Goal: Information Seeking & Learning: Learn about a topic

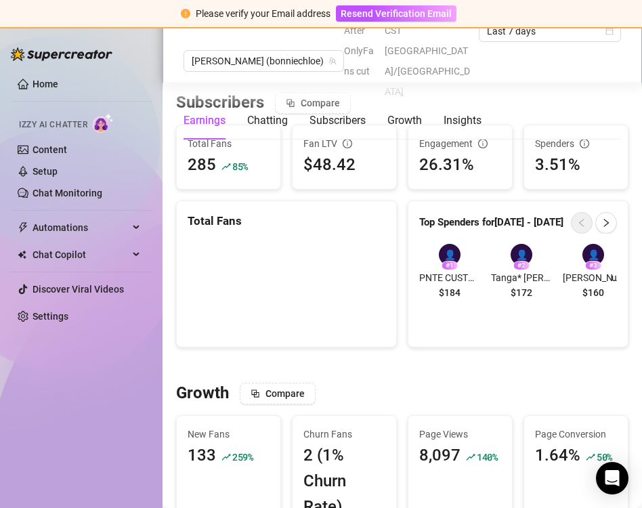
scroll to position [866, 1]
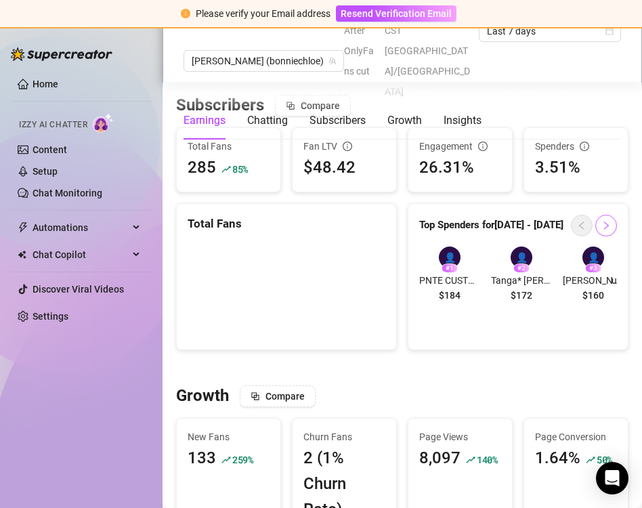
click at [601, 221] on icon "right" at bounding box center [605, 225] width 9 height 9
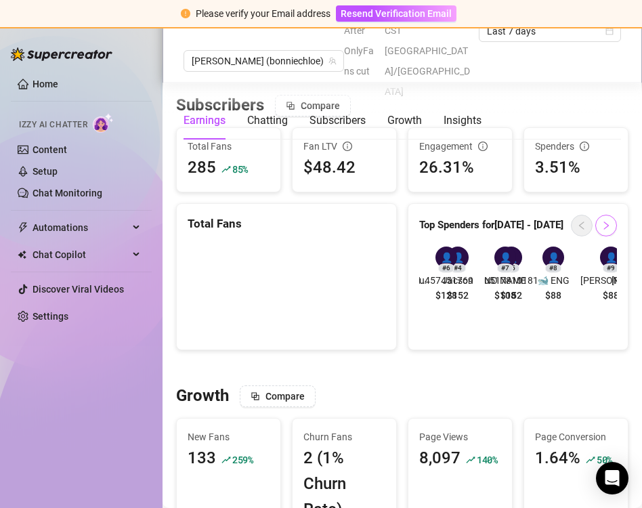
click at [601, 221] on icon "right" at bounding box center [605, 225] width 9 height 9
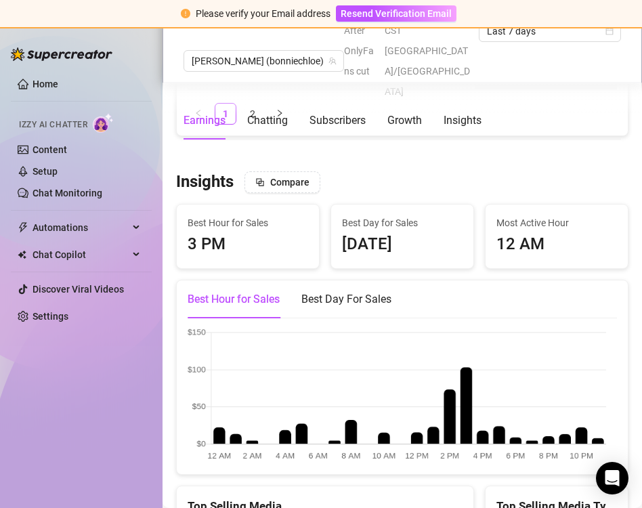
scroll to position [2197, 0]
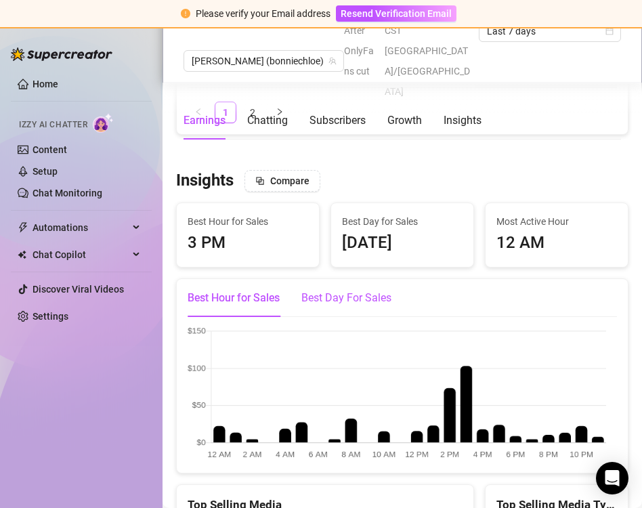
click at [343, 290] on div "Best Day For Sales" at bounding box center [346, 298] width 90 height 16
click at [265, 294] on div "Best Hour for Sales" at bounding box center [233, 298] width 92 height 38
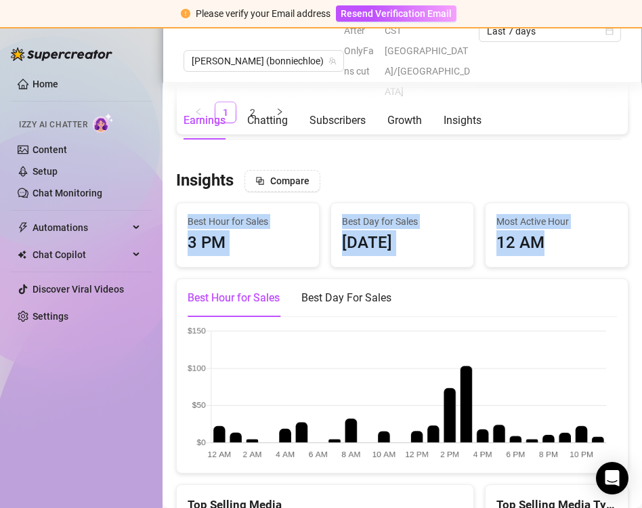
drag, startPoint x: 186, startPoint y: 208, endPoint x: 544, endPoint y: 236, distance: 358.5
copy div "Best Hour for Sales 3 PM Best Day for Sales [DATE] Most Active Hour 12 AM"
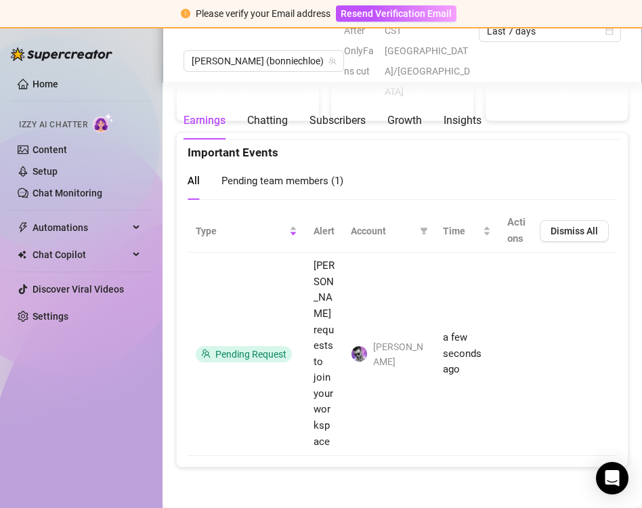
scroll to position [3012, 0]
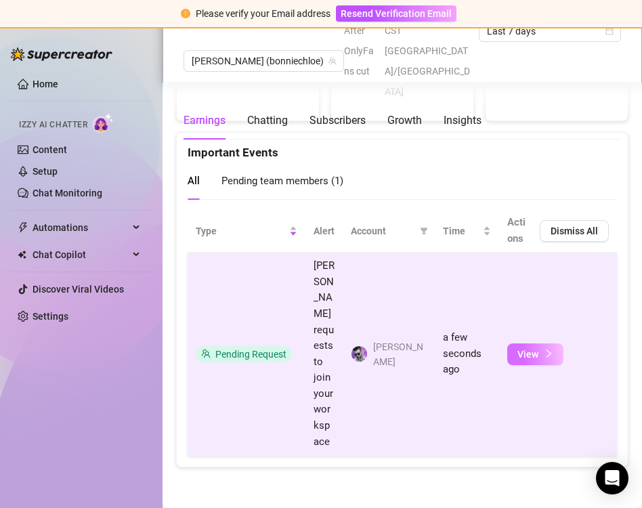
click at [516, 363] on button "View" at bounding box center [535, 354] width 56 height 22
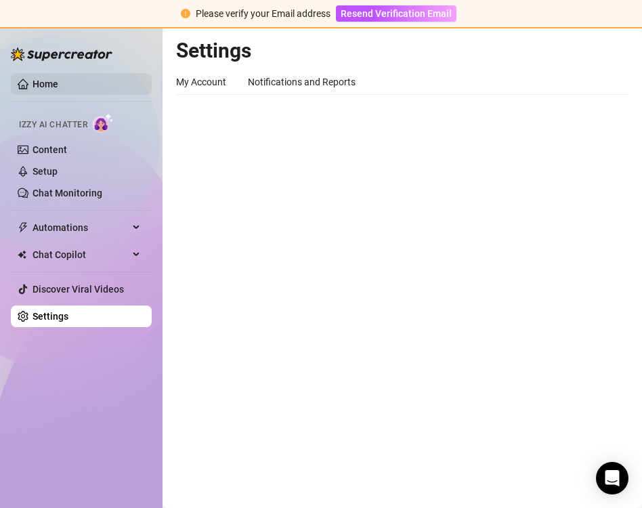
click at [41, 81] on link "Home" at bounding box center [45, 84] width 26 height 11
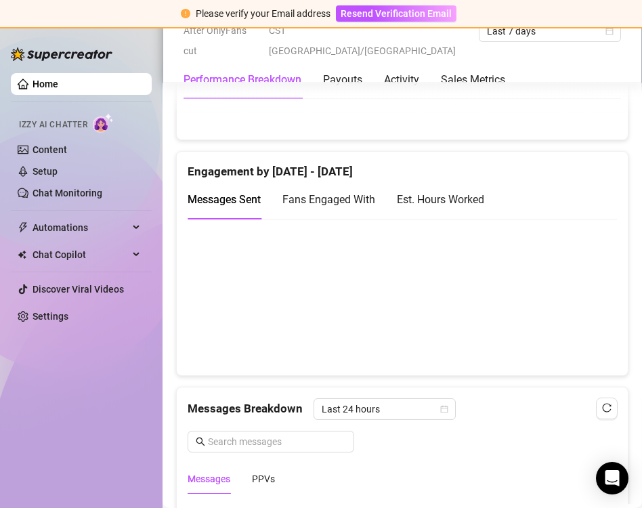
scroll to position [1007, 0]
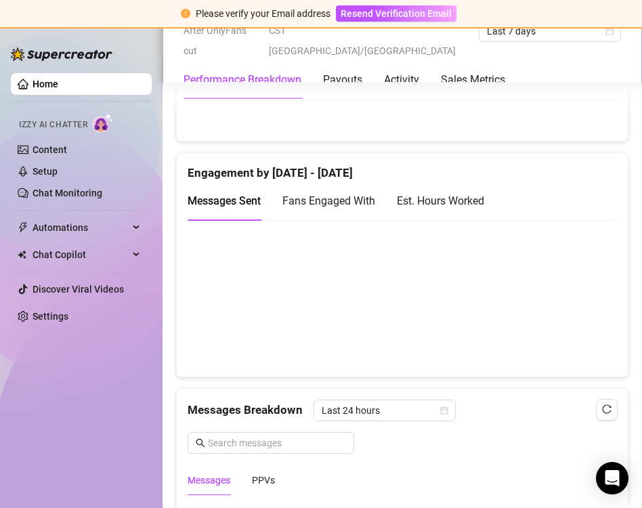
click at [440, 206] on div "Est. Hours Worked" at bounding box center [440, 200] width 87 height 17
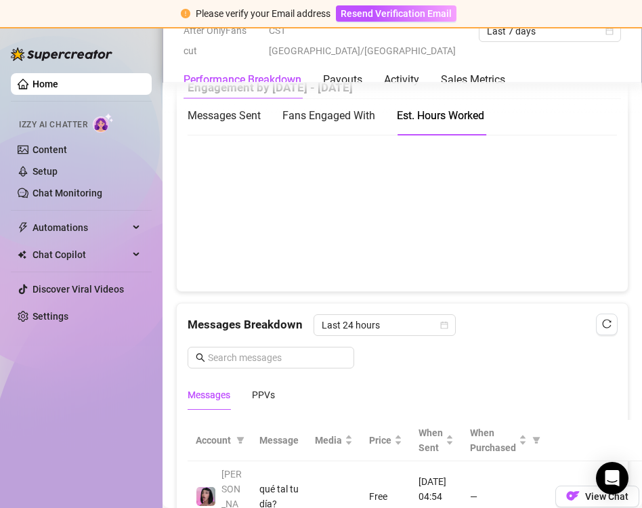
scroll to position [921, 0]
